Goal: Information Seeking & Learning: Learn about a topic

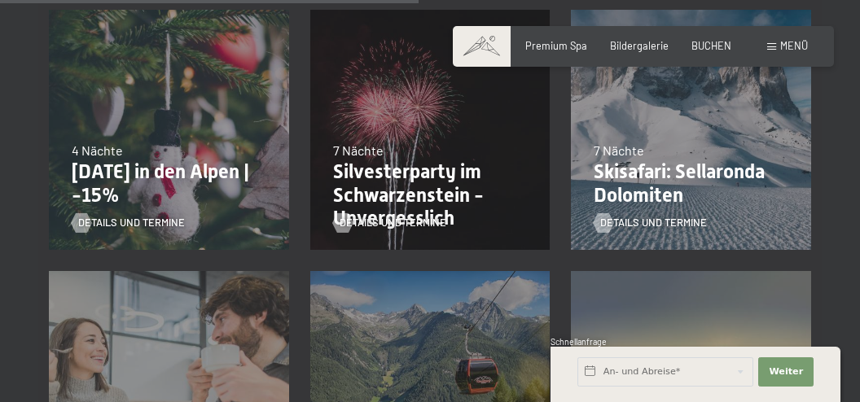
scroll to position [1208, 0]
click at [478, 190] on p "Silvesterparty im Schwarzenstein - Unvergesslich" at bounding box center [430, 195] width 195 height 70
click at [424, 183] on p "Silvesterparty im Schwarzenstein - Unvergesslich" at bounding box center [430, 195] width 195 height 70
click at [437, 196] on div "Details und Termine" at bounding box center [425, 213] width 185 height 34
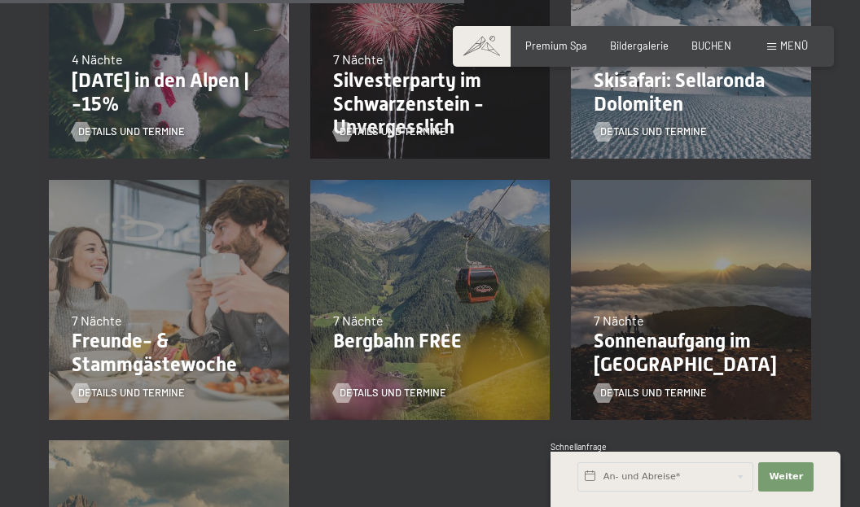
scroll to position [1300, 0]
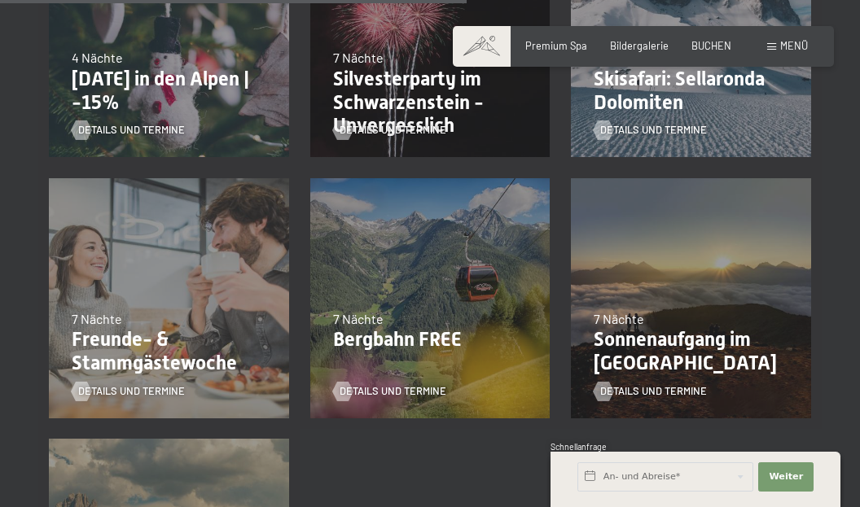
click at [803, 279] on div "23.08.–30.08.2026 7 Nächte Sonnenaufgang im Ahrntal Details und Termine" at bounding box center [690, 298] width 261 height 261
click at [410, 106] on div "Details und Termine" at bounding box center [425, 120] width 185 height 34
click at [424, 99] on p "Silvesterparty im Schwarzenstein - Unvergesslich" at bounding box center [430, 103] width 195 height 70
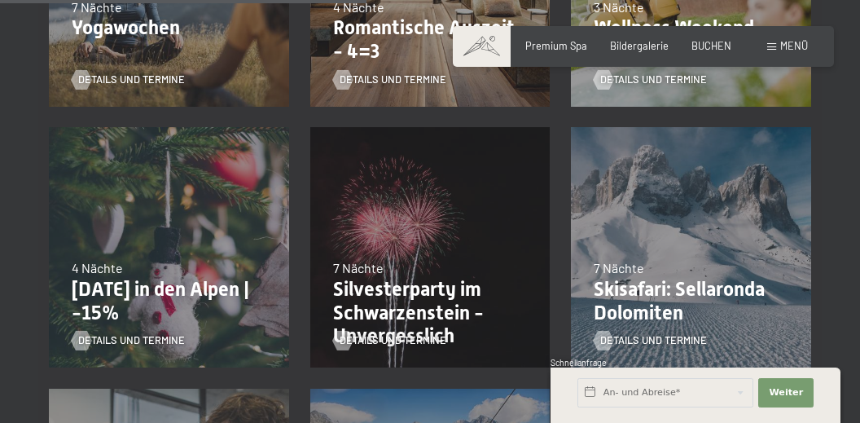
scroll to position [1088, 0]
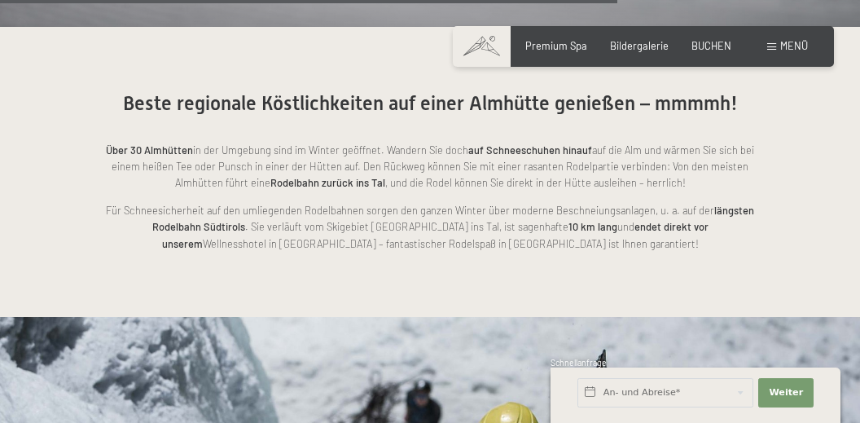
scroll to position [3151, 0]
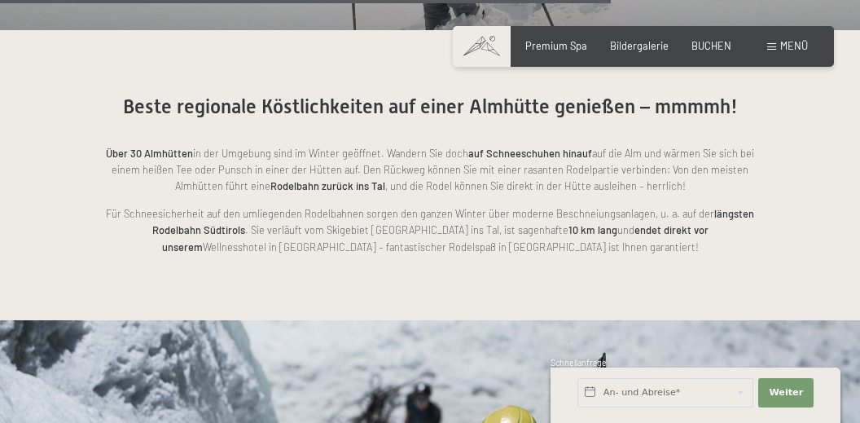
click at [768, 51] on div "Menü" at bounding box center [787, 46] width 41 height 15
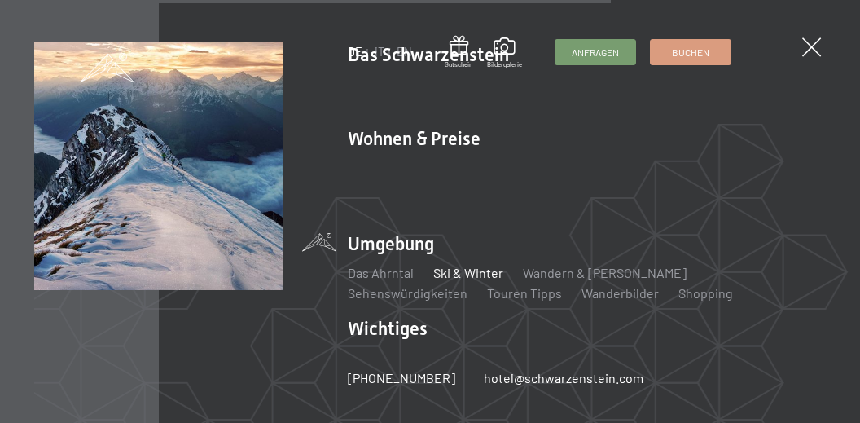
click at [633, 275] on link "Wandern & [PERSON_NAME]" at bounding box center [605, 272] width 164 height 15
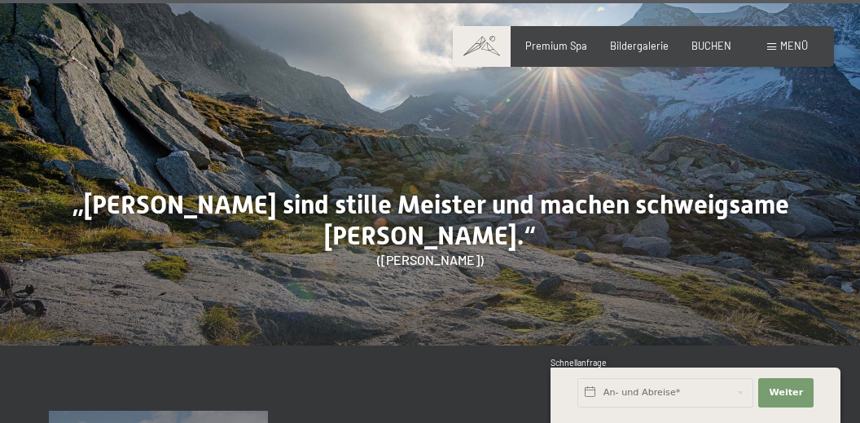
scroll to position [5791, 0]
